Goal: Task Accomplishment & Management: Use online tool/utility

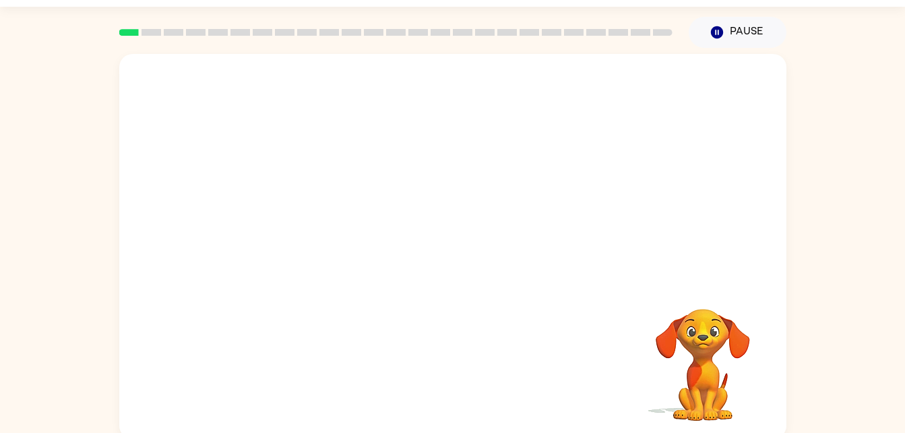
scroll to position [41, 0]
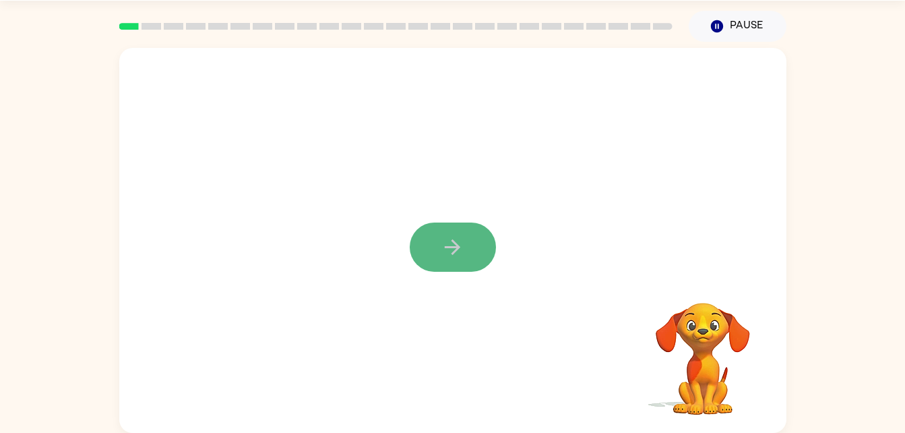
click at [451, 243] on icon "button" at bounding box center [453, 247] width 24 height 24
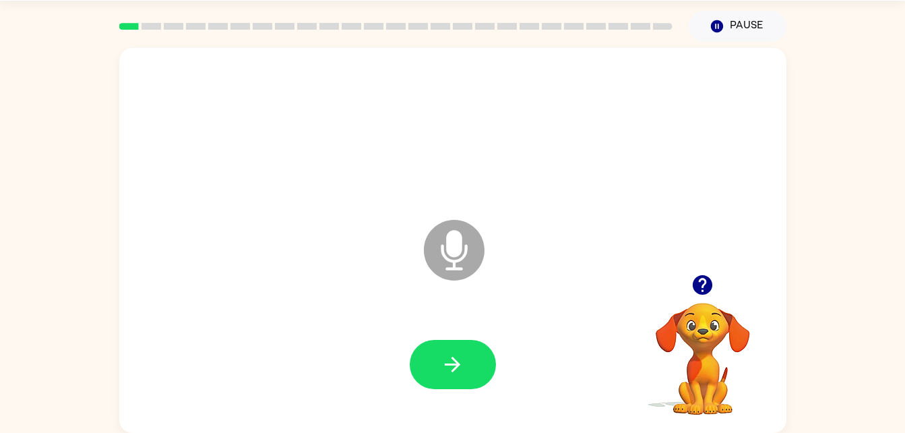
click at [441, 244] on icon at bounding box center [454, 250] width 61 height 61
click at [464, 381] on button "button" at bounding box center [453, 364] width 86 height 49
click at [445, 373] on icon "button" at bounding box center [453, 364] width 24 height 24
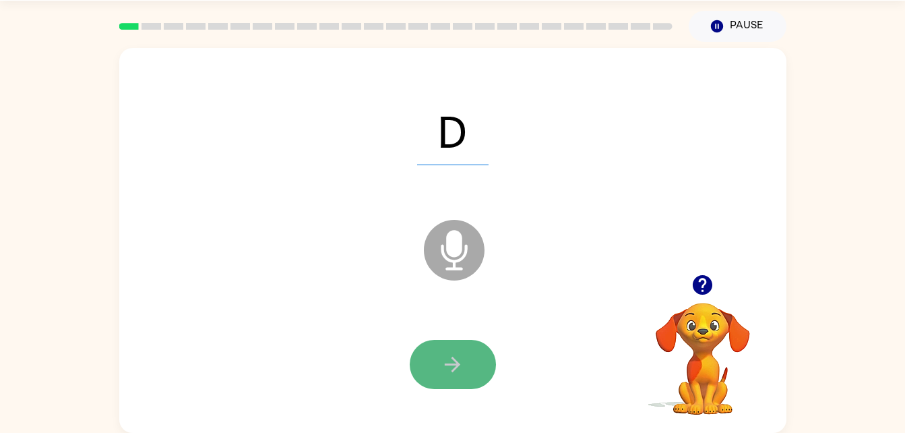
click at [437, 352] on button "button" at bounding box center [453, 364] width 86 height 49
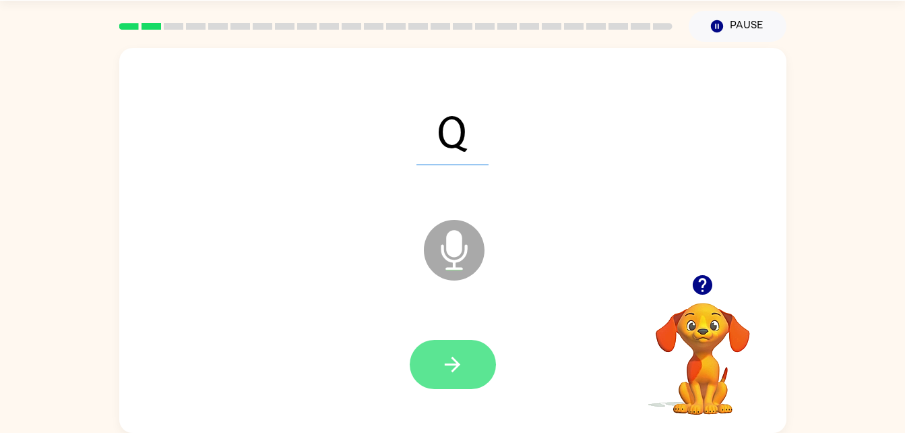
click at [435, 346] on button "button" at bounding box center [453, 364] width 86 height 49
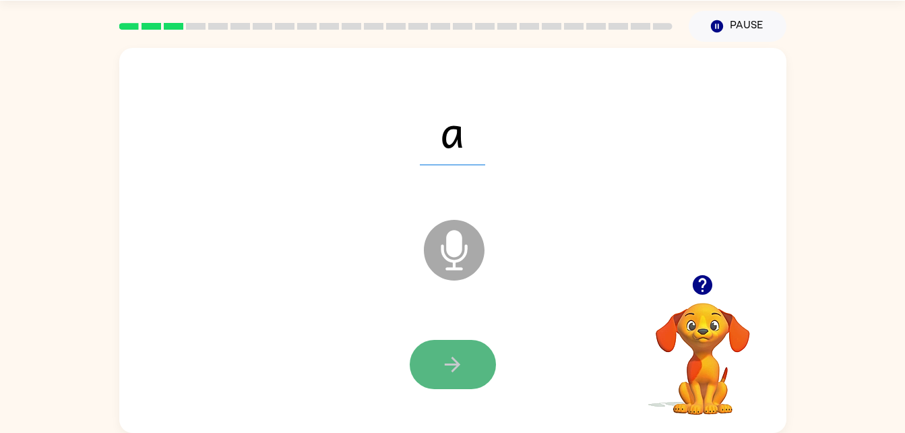
click at [418, 356] on button "button" at bounding box center [453, 364] width 86 height 49
click at [451, 351] on button "button" at bounding box center [453, 364] width 86 height 49
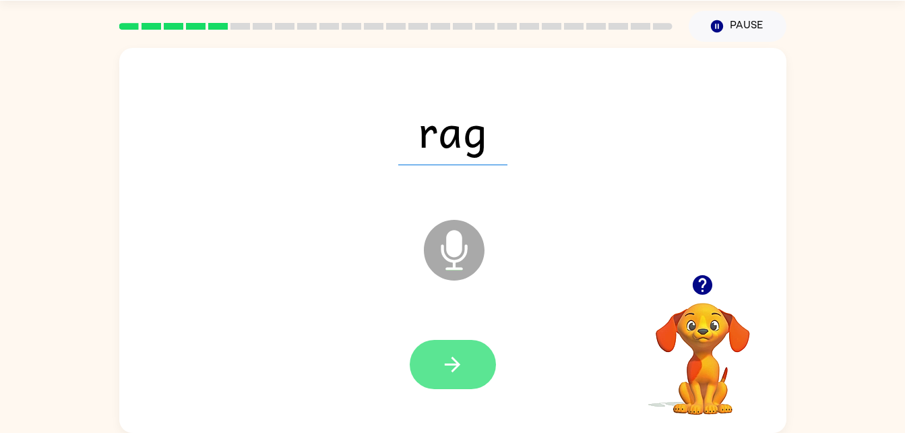
click at [432, 345] on button "button" at bounding box center [453, 364] width 86 height 49
click at [445, 361] on div at bounding box center [453, 364] width 86 height 49
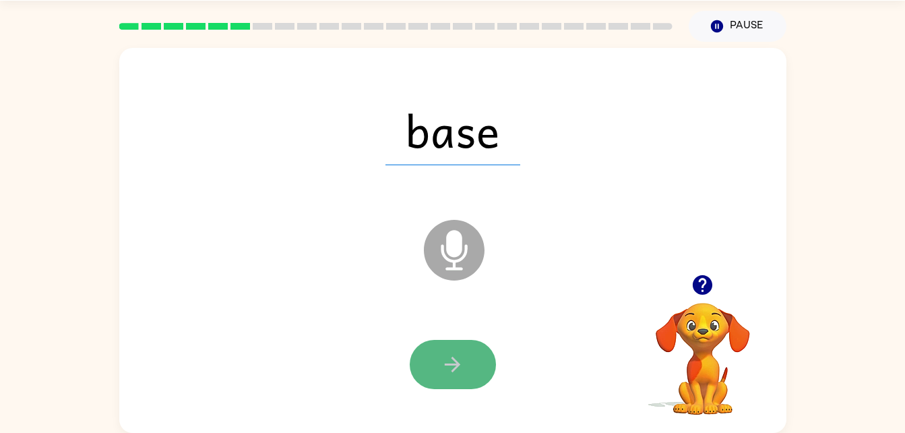
click at [459, 370] on icon "button" at bounding box center [453, 364] width 24 height 24
click at [449, 358] on icon "button" at bounding box center [453, 364] width 24 height 24
click at [440, 352] on button "button" at bounding box center [453, 364] width 86 height 49
click at [451, 356] on icon "button" at bounding box center [453, 364] width 24 height 24
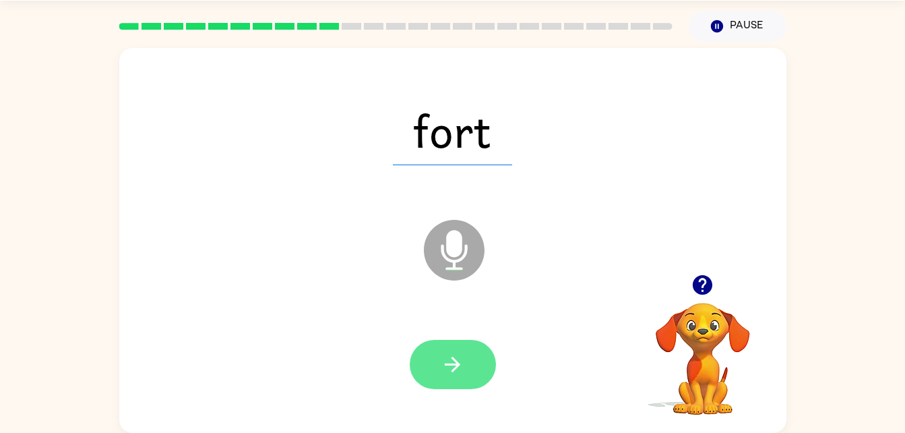
click at [478, 361] on button "button" at bounding box center [453, 364] width 86 height 49
click at [442, 351] on button "button" at bounding box center [453, 364] width 86 height 49
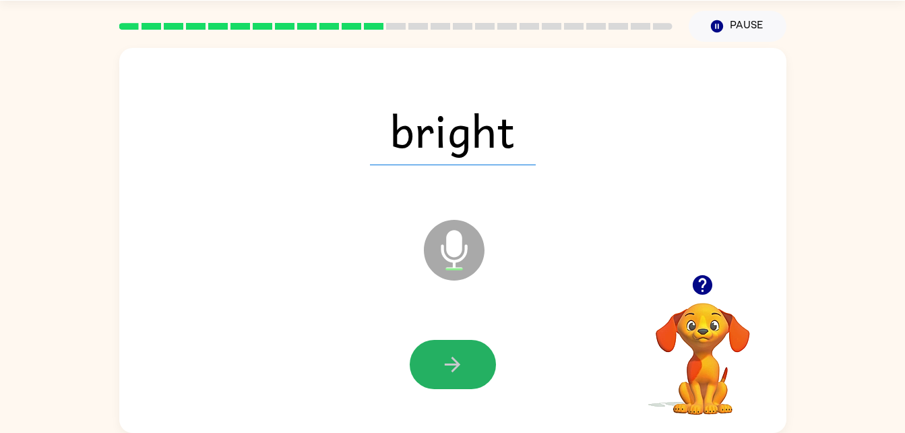
click at [442, 350] on button "button" at bounding box center [453, 364] width 86 height 49
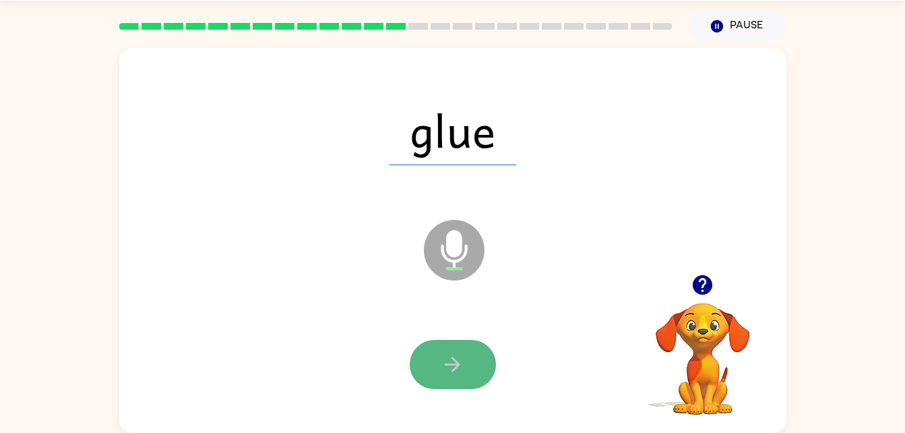
click at [441, 375] on icon "button" at bounding box center [453, 364] width 24 height 24
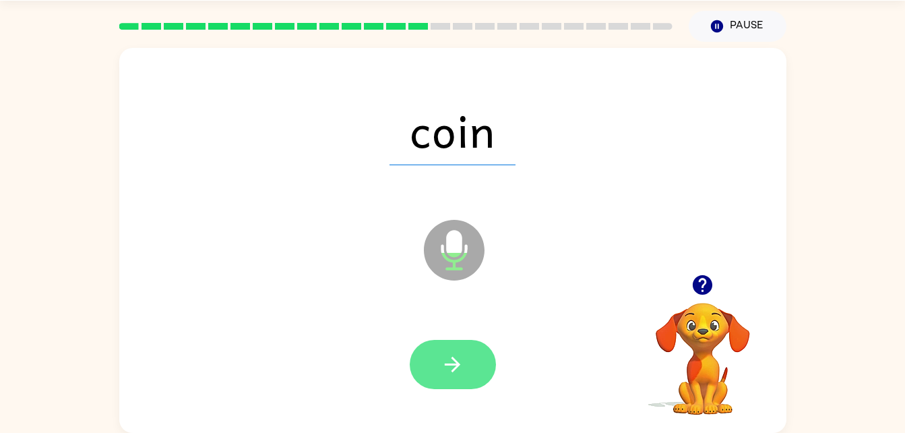
click at [438, 376] on button "button" at bounding box center [453, 364] width 86 height 49
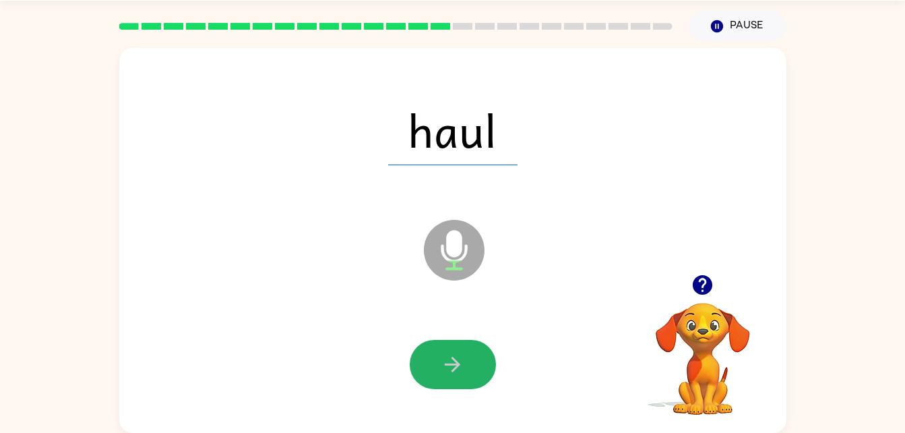
click at [438, 376] on button "button" at bounding box center [453, 364] width 86 height 49
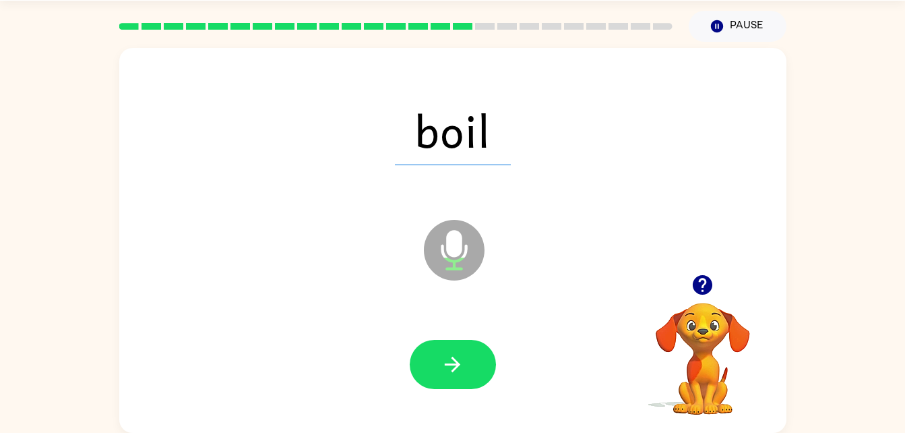
click at [438, 376] on button "button" at bounding box center [453, 364] width 86 height 49
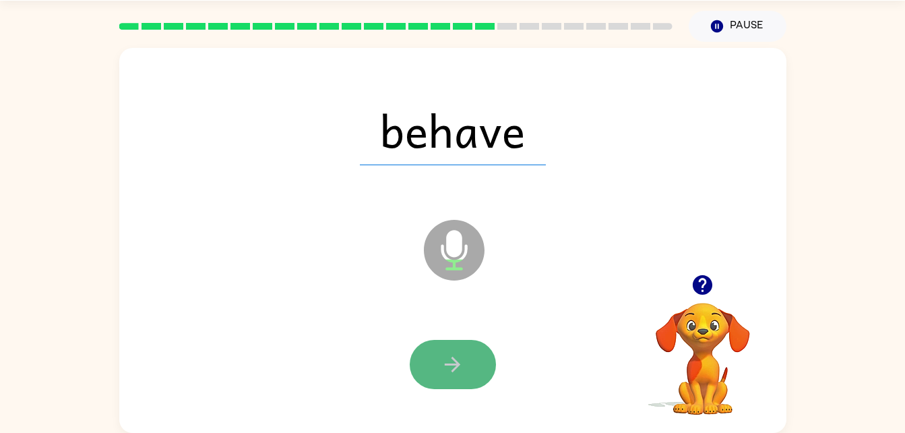
click at [447, 369] on icon "button" at bounding box center [453, 364] width 24 height 24
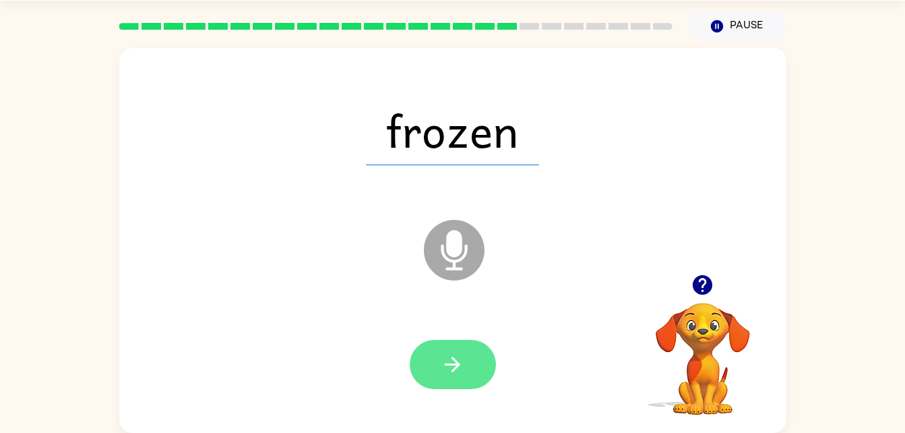
click at [447, 369] on icon "button" at bounding box center [453, 364] width 24 height 24
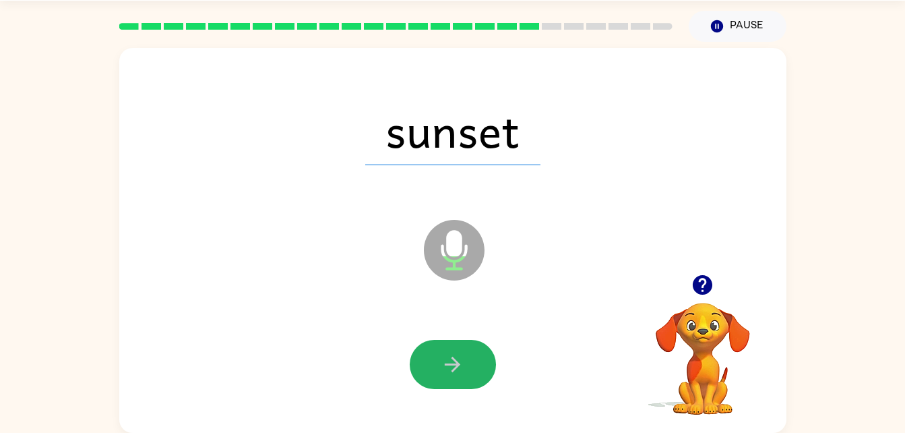
click at [447, 369] on icon "button" at bounding box center [453, 364] width 24 height 24
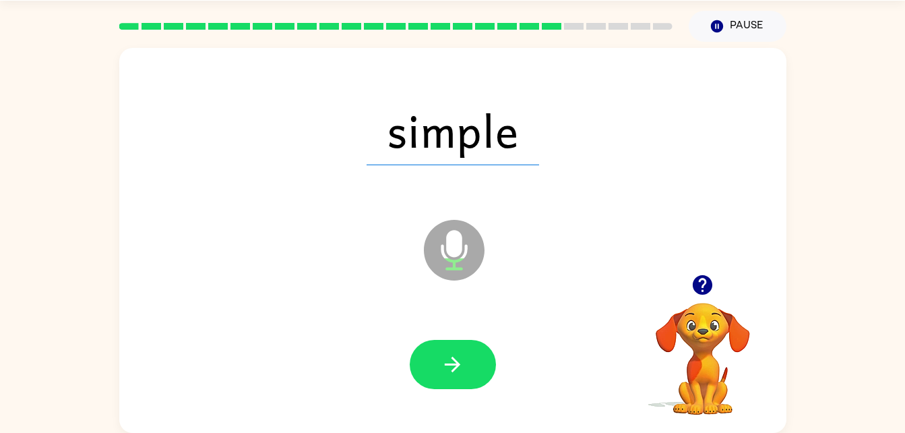
click at [444, 370] on icon "button" at bounding box center [453, 364] width 24 height 24
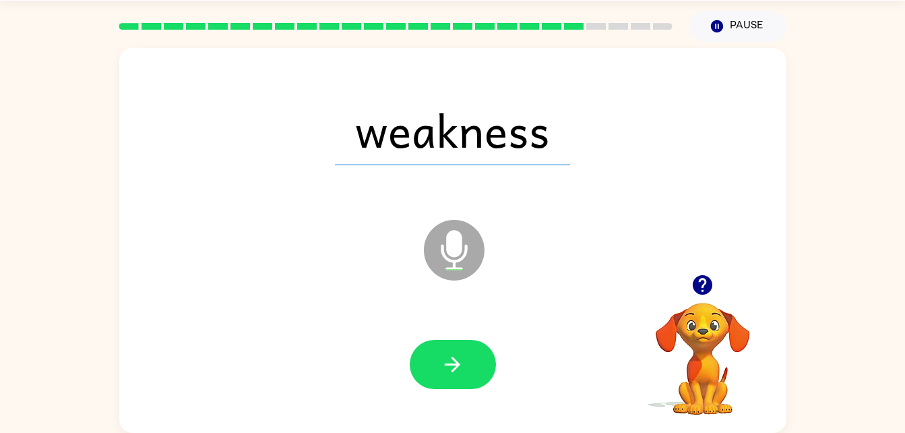
click at [444, 370] on icon "button" at bounding box center [453, 364] width 24 height 24
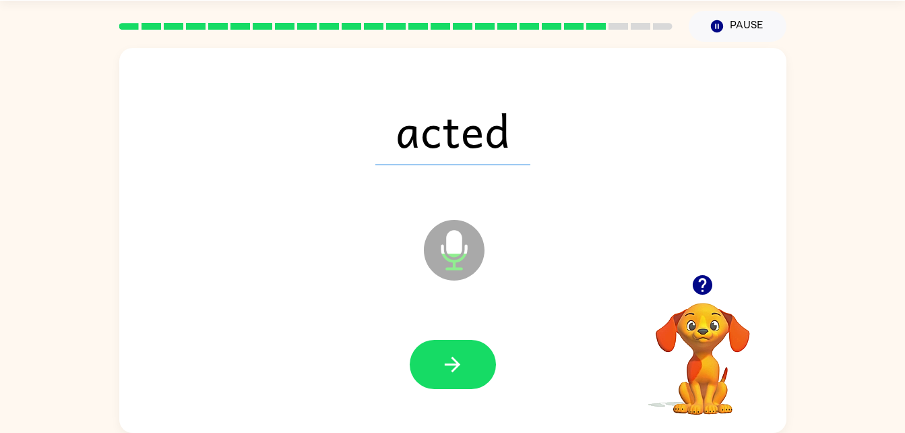
click at [444, 370] on icon "button" at bounding box center [453, 364] width 24 height 24
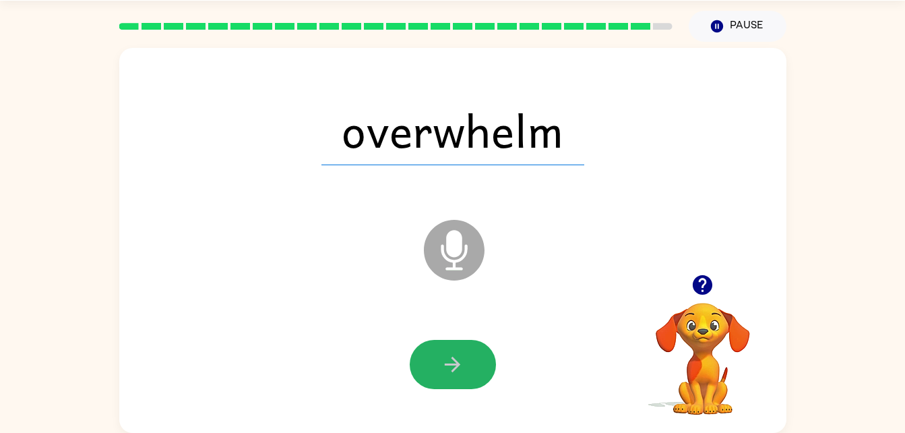
click at [434, 374] on button "button" at bounding box center [453, 364] width 86 height 49
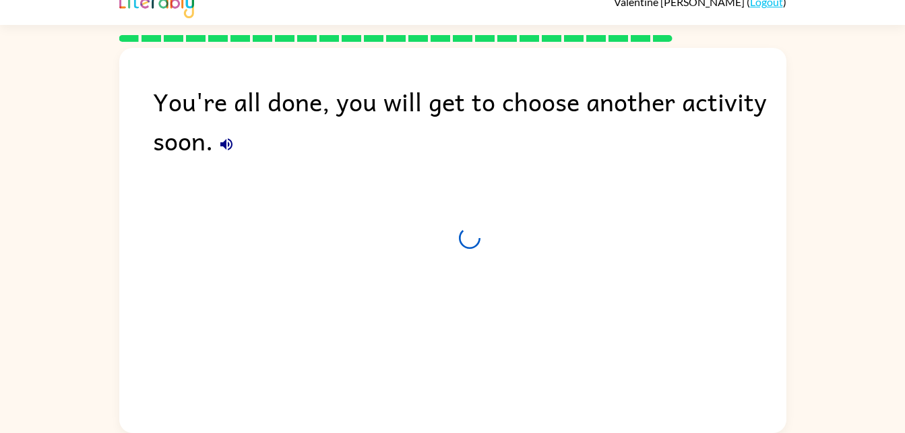
scroll to position [17, 0]
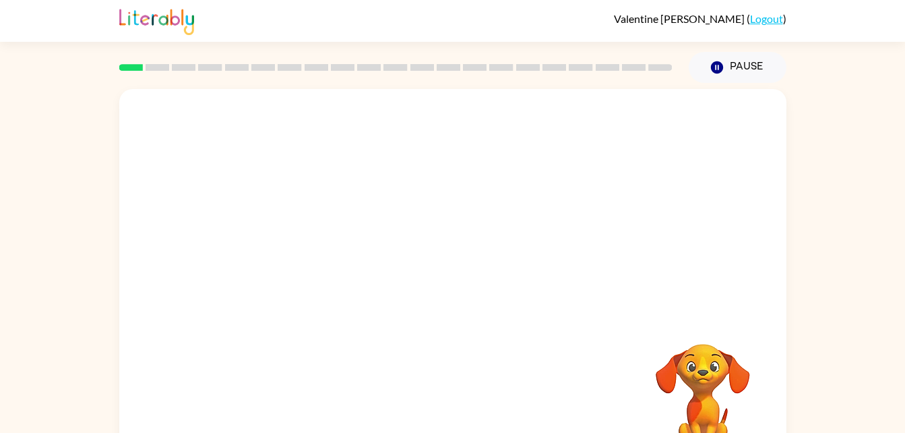
click at [269, 255] on div at bounding box center [452, 202] width 667 height 226
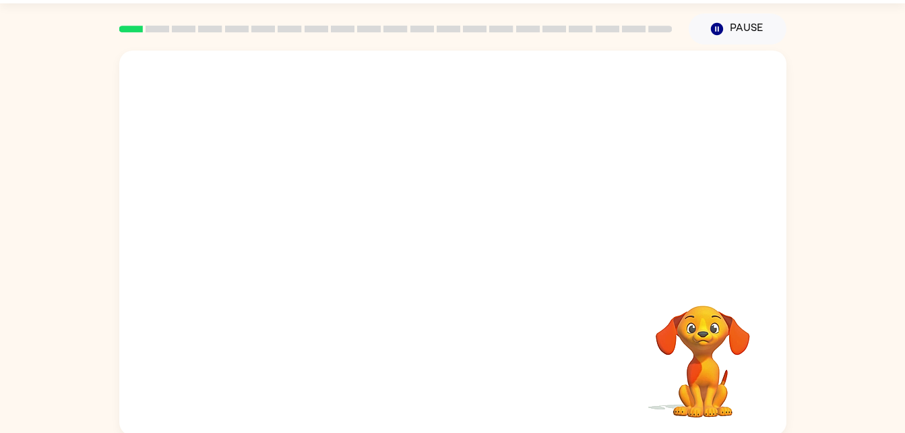
scroll to position [41, 0]
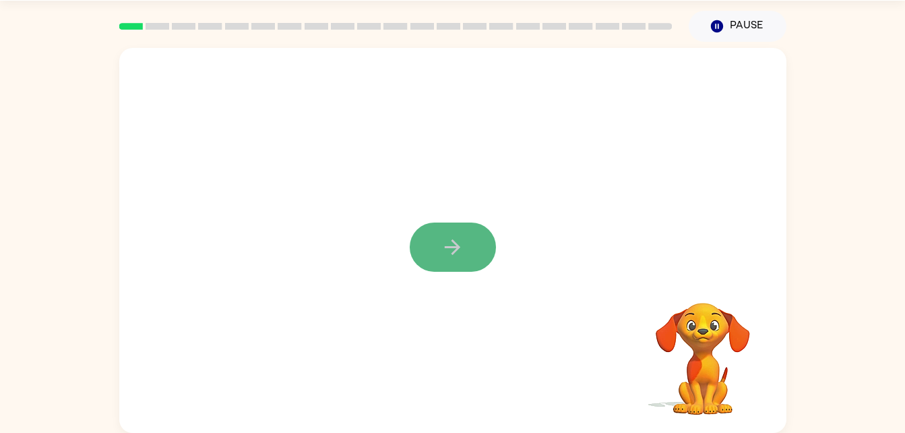
click at [427, 225] on button "button" at bounding box center [453, 246] width 86 height 49
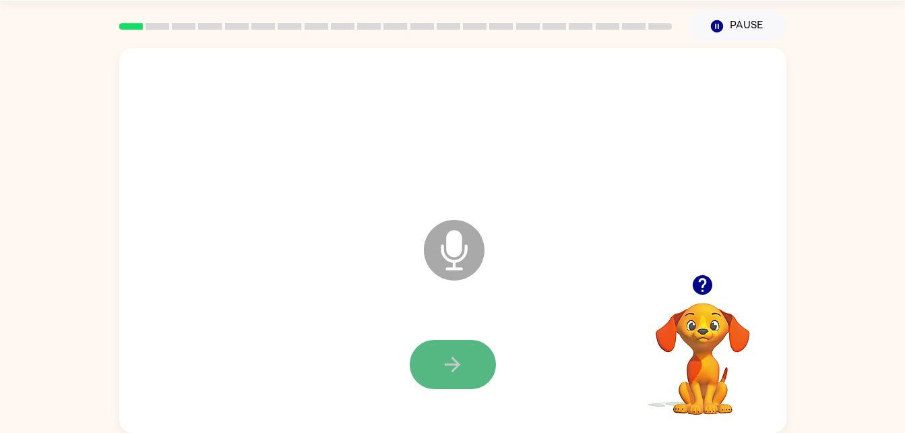
click at [451, 369] on icon "button" at bounding box center [453, 364] width 24 height 24
click at [486, 363] on button "button" at bounding box center [453, 364] width 86 height 49
click at [470, 349] on button "button" at bounding box center [453, 364] width 86 height 49
click at [445, 369] on icon "button" at bounding box center [453, 364] width 24 height 24
click at [420, 369] on button "button" at bounding box center [453, 364] width 86 height 49
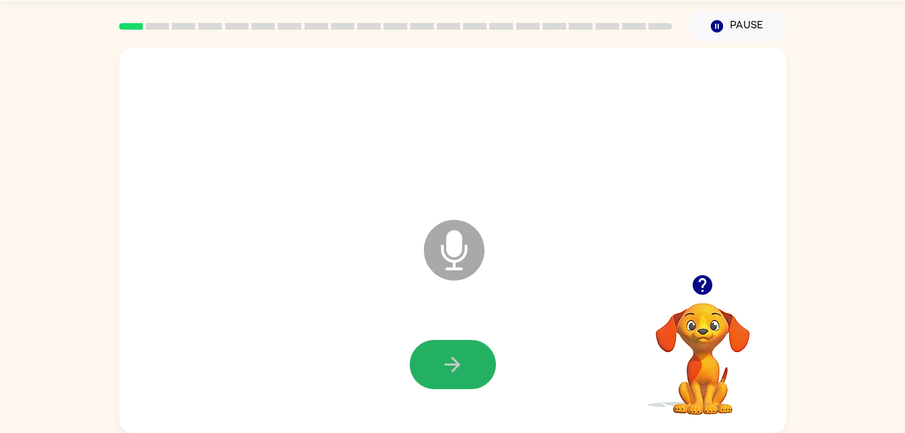
click at [460, 373] on icon "button" at bounding box center [453, 364] width 24 height 24
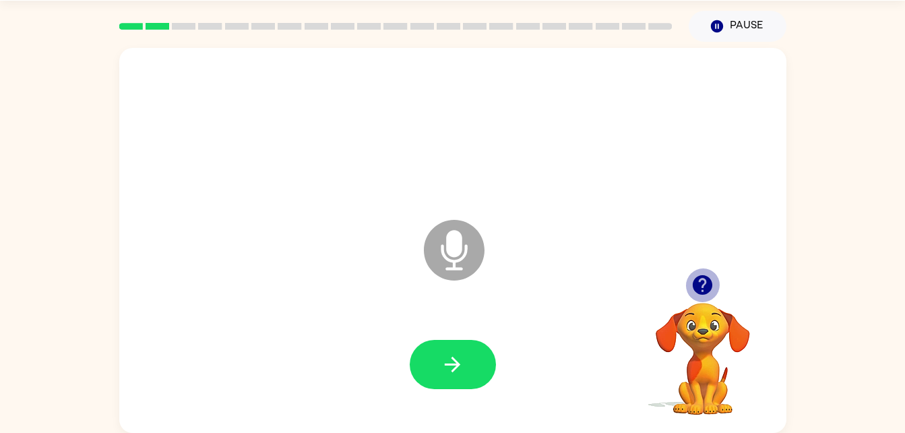
click at [701, 282] on icon "button" at bounding box center [703, 285] width 20 height 20
click at [696, 296] on icon "button" at bounding box center [703, 285] width 24 height 24
click at [696, 296] on video "Your browser must support playing .mp4 files to use Literably. Please try using…" at bounding box center [702, 349] width 135 height 135
click at [482, 254] on icon at bounding box center [454, 250] width 61 height 61
click at [598, 160] on div at bounding box center [453, 130] width 640 height 110
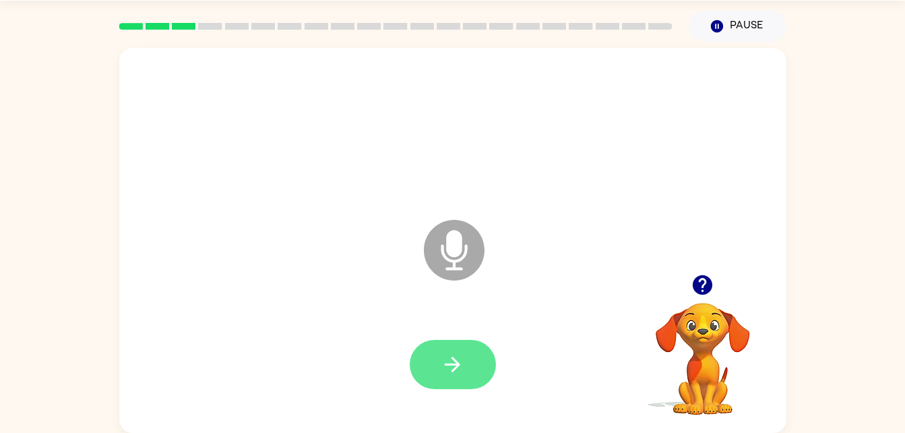
click at [433, 344] on button "button" at bounding box center [453, 364] width 86 height 49
click at [435, 350] on button "button" at bounding box center [453, 364] width 86 height 49
click at [429, 350] on button "button" at bounding box center [453, 364] width 86 height 49
drag, startPoint x: 429, startPoint y: 350, endPoint x: 439, endPoint y: 344, distance: 12.4
click at [439, 344] on button "button" at bounding box center [453, 364] width 86 height 49
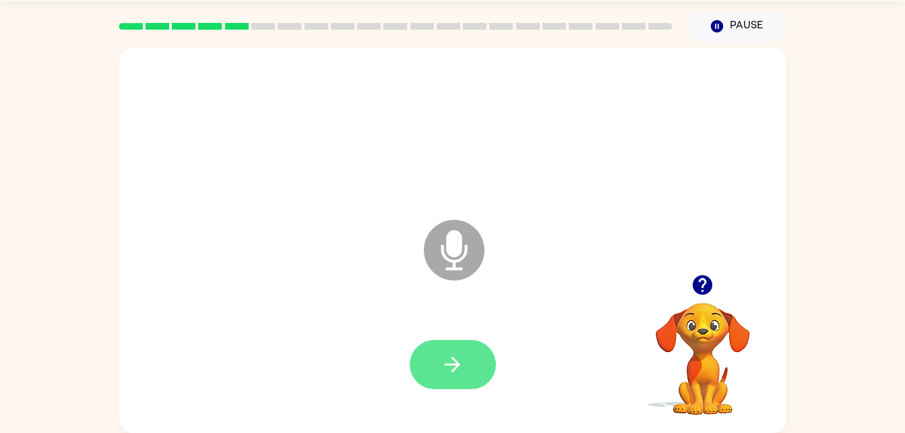
click at [439, 356] on button "button" at bounding box center [453, 364] width 86 height 49
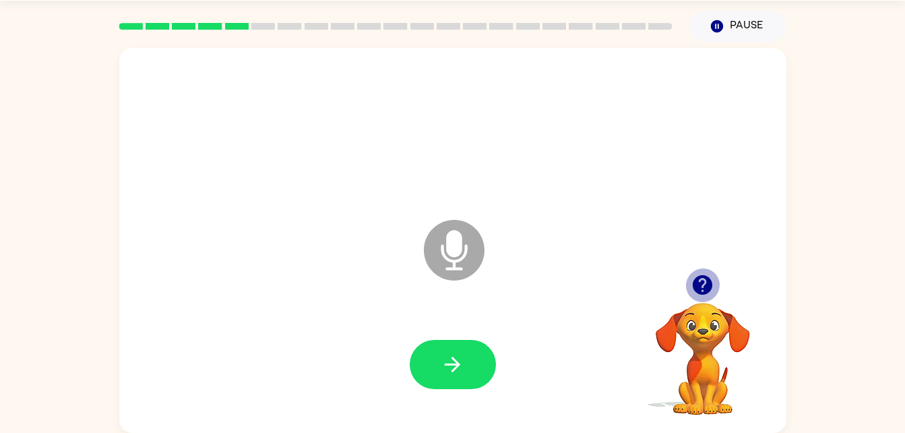
click at [710, 280] on icon "button" at bounding box center [703, 285] width 20 height 20
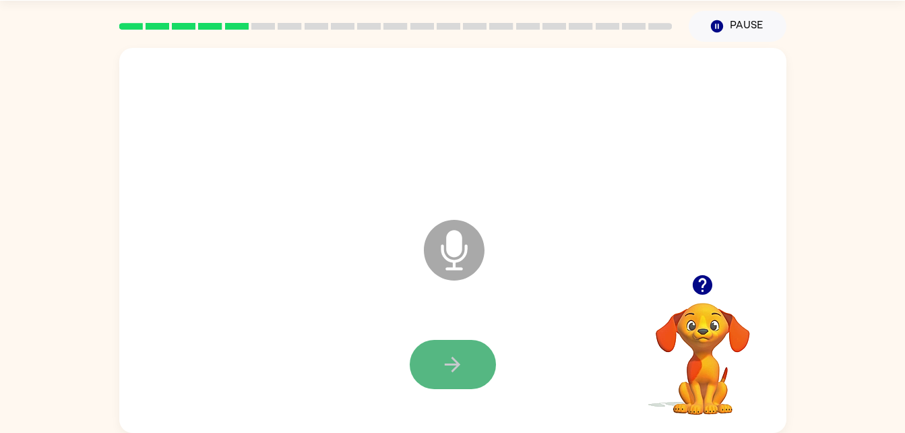
click at [420, 362] on button "button" at bounding box center [453, 364] width 86 height 49
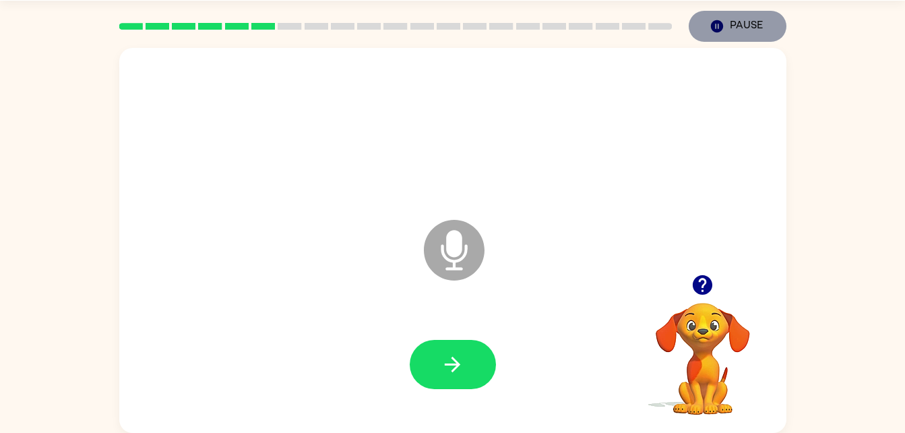
click at [741, 13] on button "Pause Pause" at bounding box center [738, 26] width 98 height 31
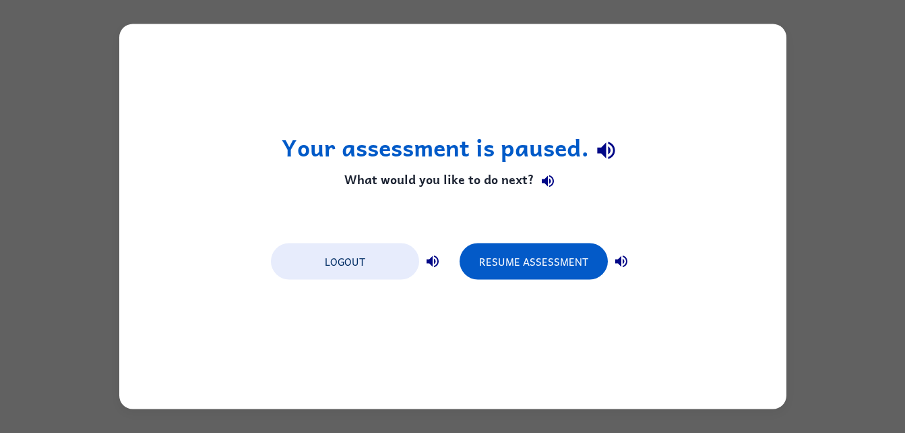
scroll to position [0, 0]
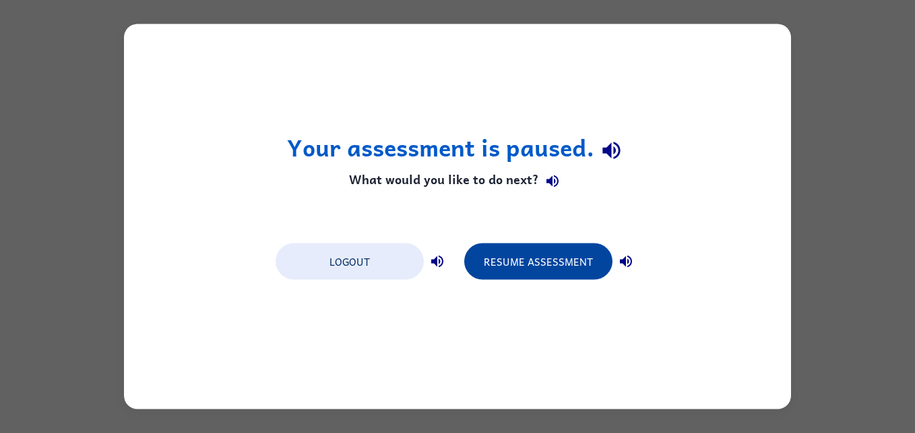
click at [516, 257] on button "Resume Assessment" at bounding box center [538, 261] width 148 height 36
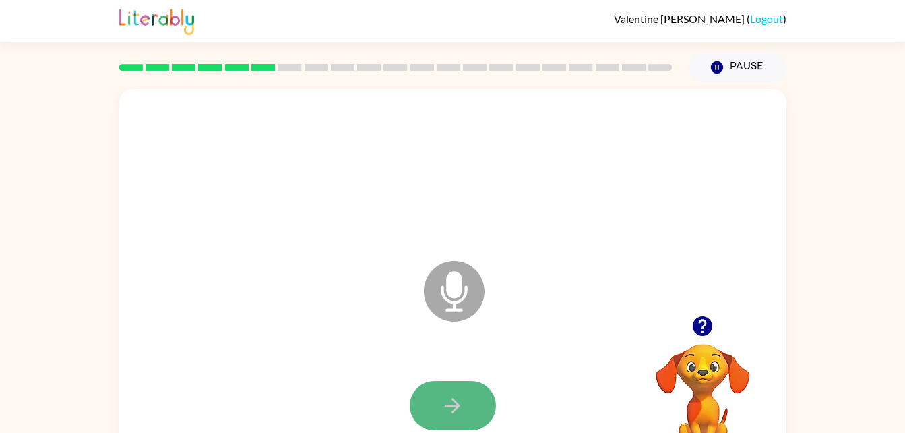
click at [442, 384] on button "button" at bounding box center [453, 405] width 86 height 49
